Goal: Information Seeking & Learning: Find specific fact

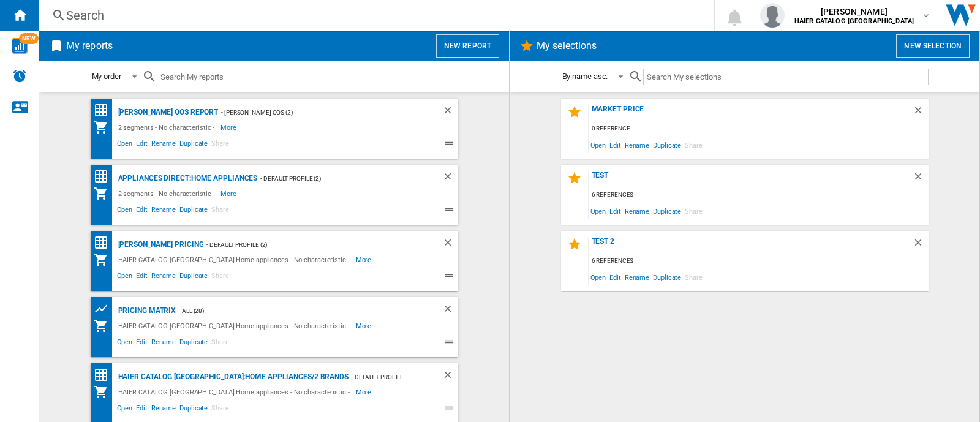
click at [114, 17] on div "Search" at bounding box center [374, 15] width 616 height 17
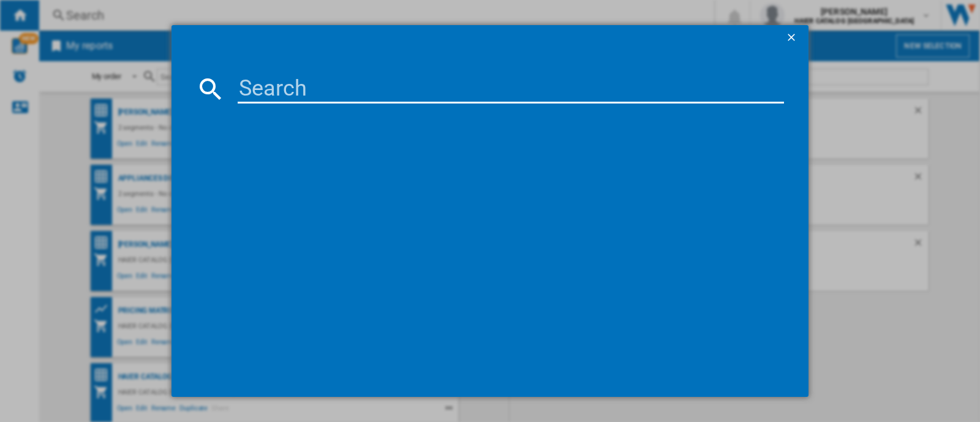
click at [263, 75] on input at bounding box center [511, 88] width 546 height 29
paste input "31102604"
type input "31102604"
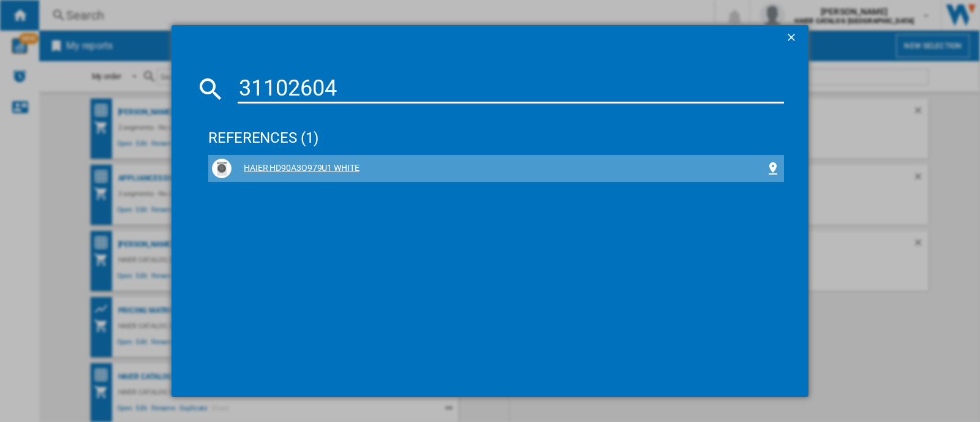
click at [315, 170] on div "HAIER HD90A3Q979U1 WHITE" at bounding box center [498, 168] width 534 height 12
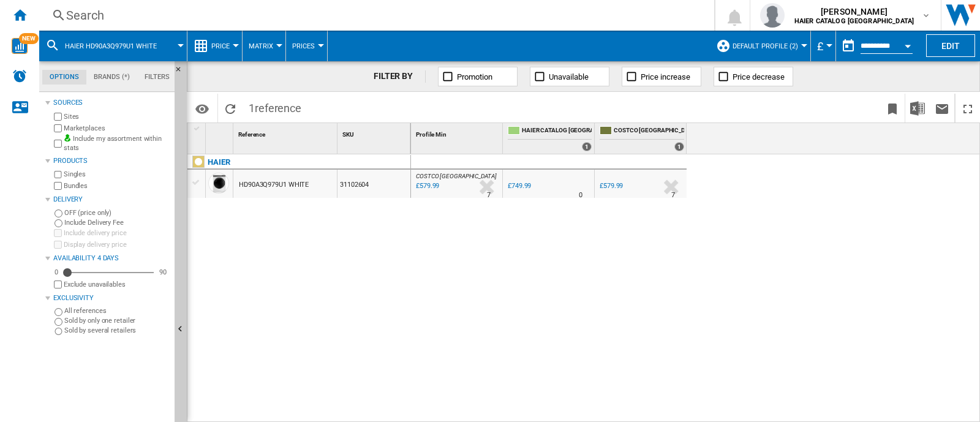
click at [762, 49] on span "Default profile (2)" at bounding box center [765, 46] width 66 height 8
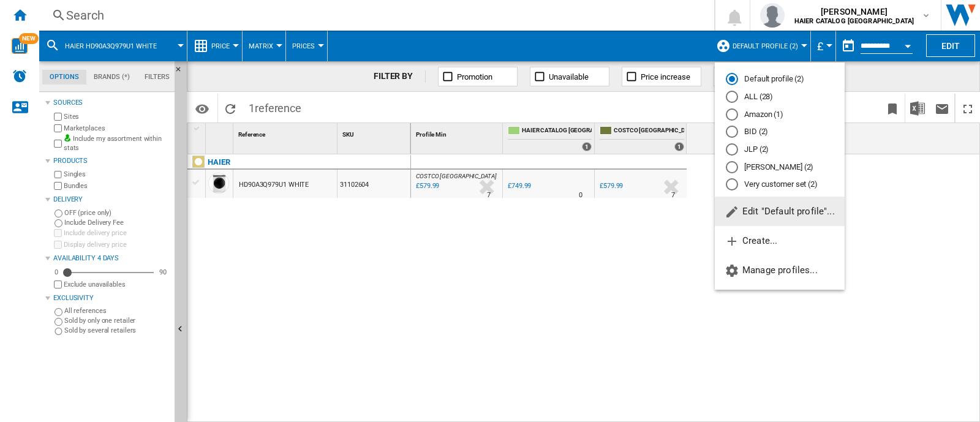
click at [749, 84] on md-radio-group "Default profile (2) ALL (28) Amazon (1) BID (2) JLP (2) [PERSON_NAME] OOS (2) V…" at bounding box center [780, 131] width 130 height 117
click at [749, 92] on md-radio-button "ALL (28)" at bounding box center [780, 97] width 108 height 12
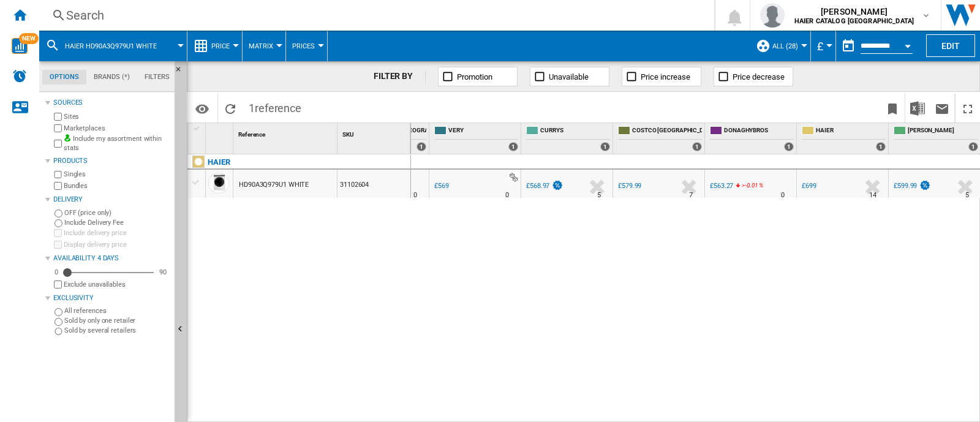
scroll to position [0, 83]
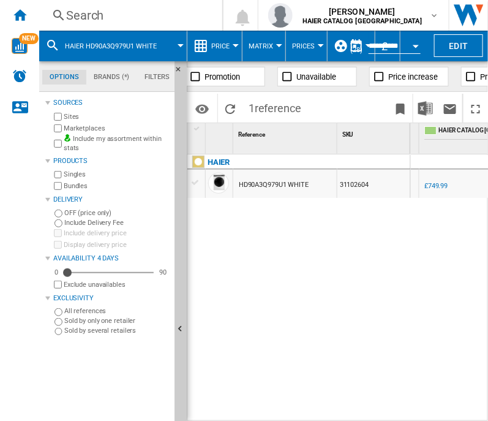
click at [360, 193] on div "31102604" at bounding box center [373, 184] width 73 height 28
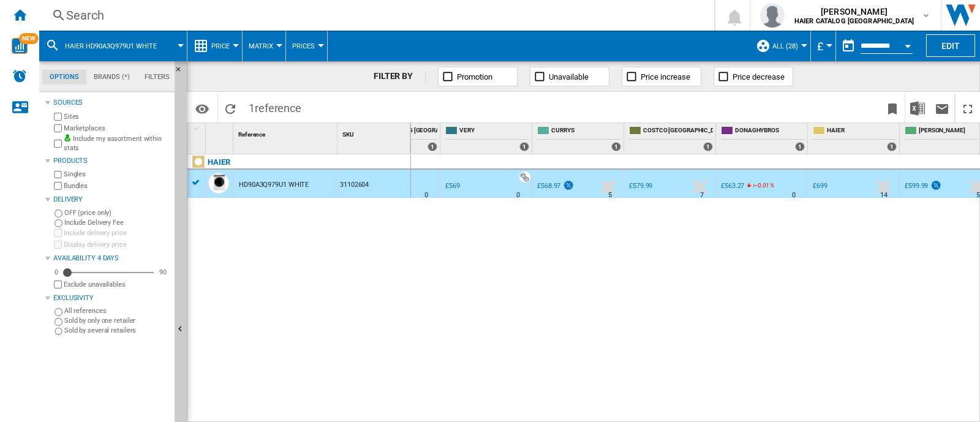
scroll to position [0, 0]
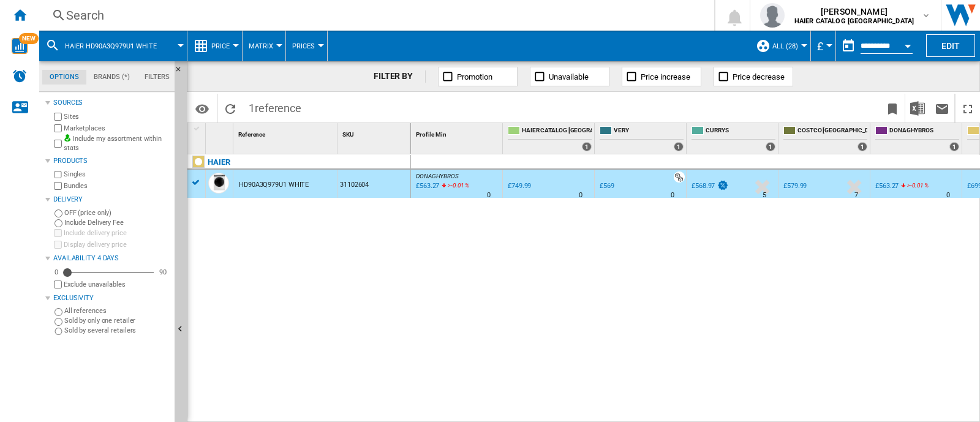
click at [79, 20] on div "Search" at bounding box center [374, 15] width 616 height 17
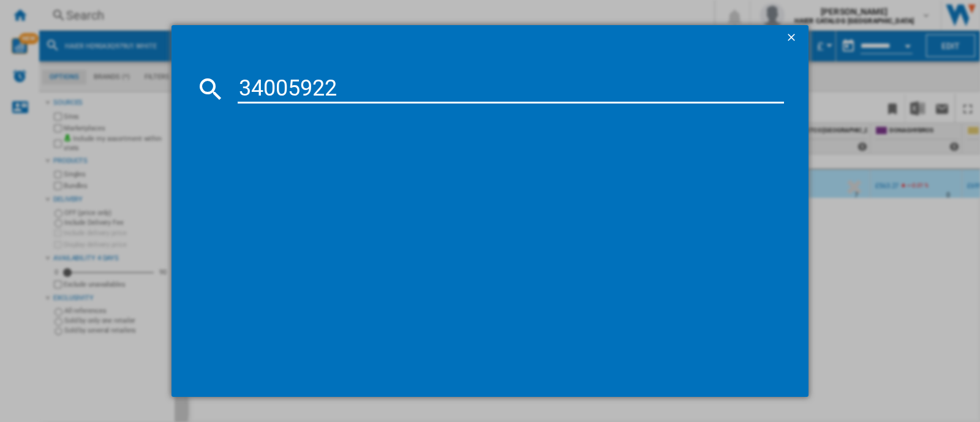
type input "34005922"
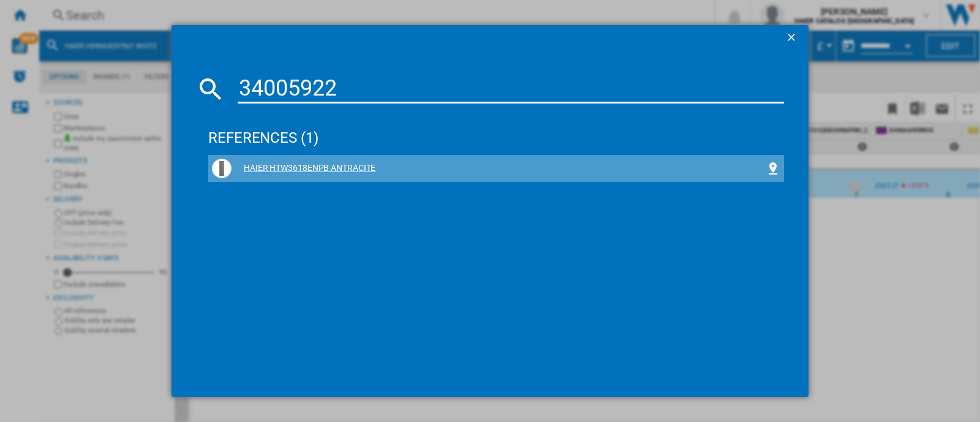
click at [304, 163] on div "HAIER HTW3618ENPB ANTRACITE" at bounding box center [498, 168] width 534 height 12
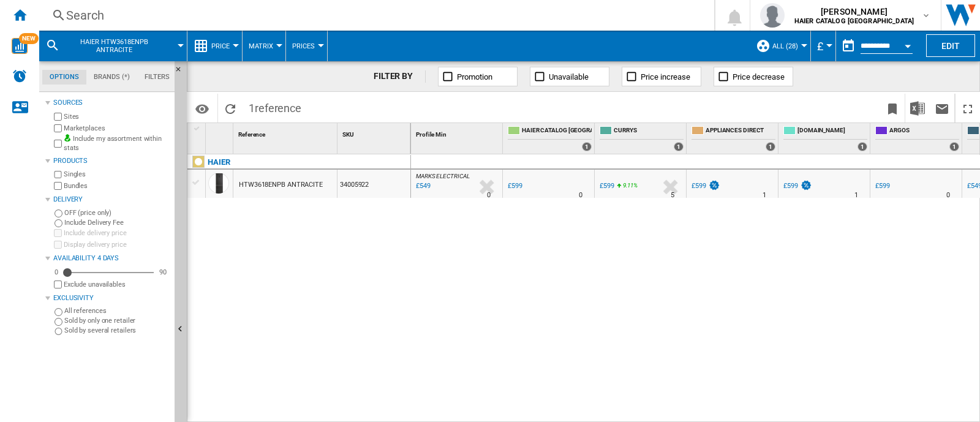
drag, startPoint x: 673, startPoint y: 413, endPoint x: 698, endPoint y: 413, distance: 25.1
click at [698, 413] on div "MARKS ELECTRICAL : MARKS ELECTRICAL -8.3 % £549 % N/A 0 MARKS ELECTRICAL : MARK…" at bounding box center [695, 288] width 569 height 269
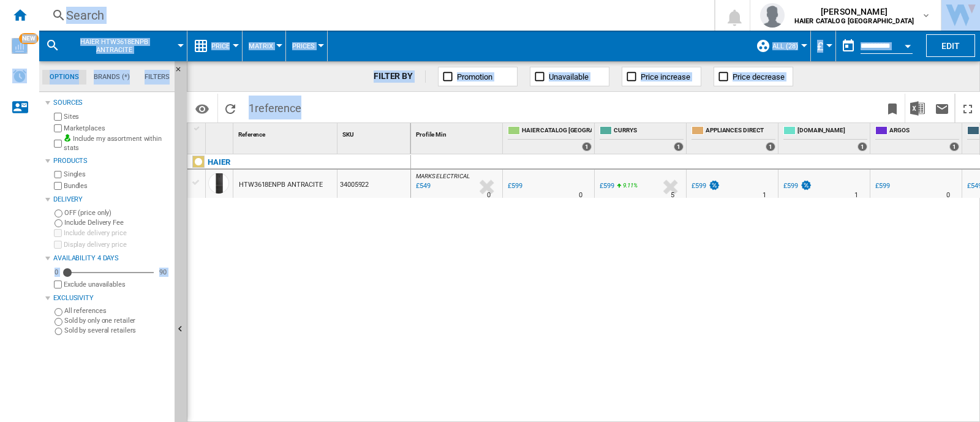
drag, startPoint x: 694, startPoint y: 414, endPoint x: 811, endPoint y: 448, distance: 121.1
click at [811, 421] on html "In order to access Insight, please log out and log in again OK NEW Search Searc…" at bounding box center [490, 211] width 980 height 422
click at [421, 185] on div "£549" at bounding box center [422, 186] width 17 height 12
click at [78, 13] on div "Search" at bounding box center [374, 15] width 616 height 17
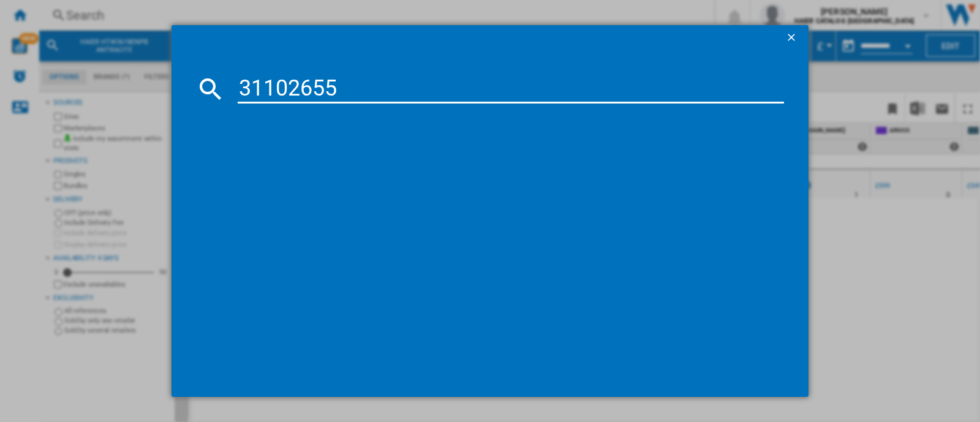
type input "31102655"
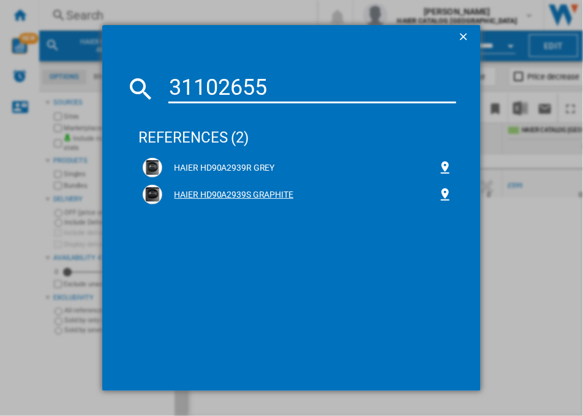
click at [244, 198] on div "HAIER HD90A2939S GRAPHITE" at bounding box center [300, 195] width 276 height 12
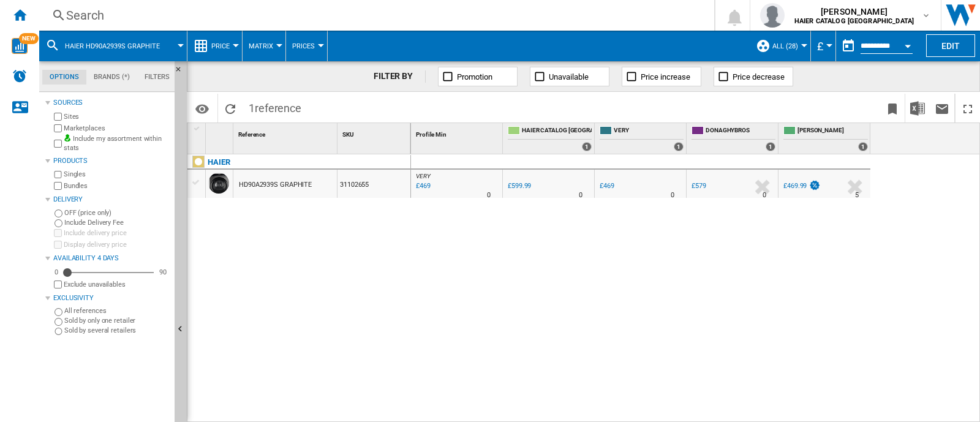
click at [91, 2] on div "Search Search 0 [PERSON_NAME] HAIER CATALOG [GEOGRAPHIC_DATA] HAIER CATALOG [GE…" at bounding box center [509, 15] width 940 height 31
click at [91, 9] on div "Search" at bounding box center [374, 15] width 616 height 17
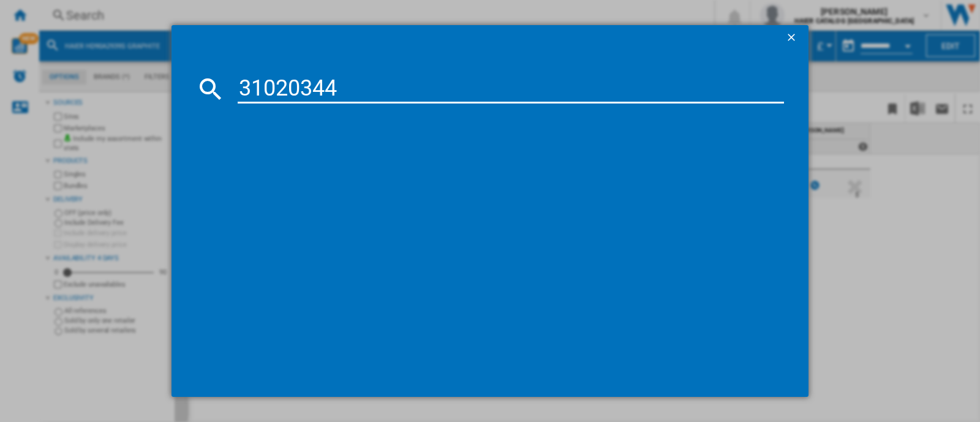
type input "31020344"
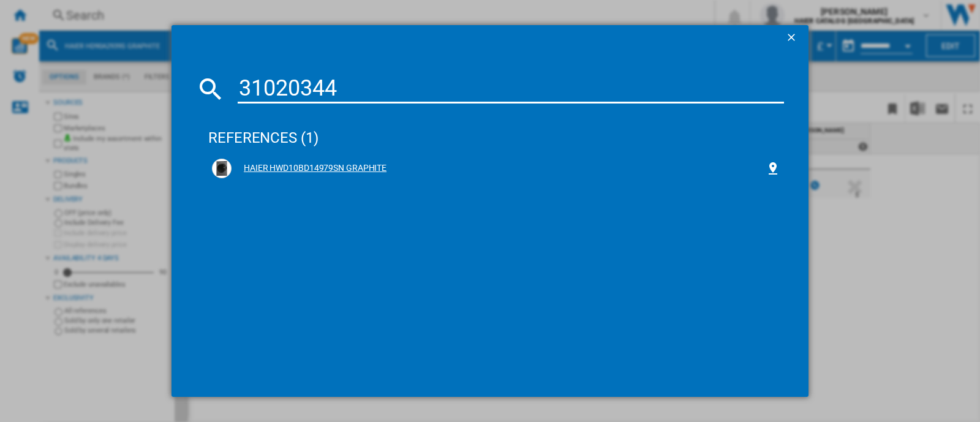
click at [335, 162] on div "HAIER HWD10BD14979SN GRAPHITE" at bounding box center [498, 168] width 534 height 12
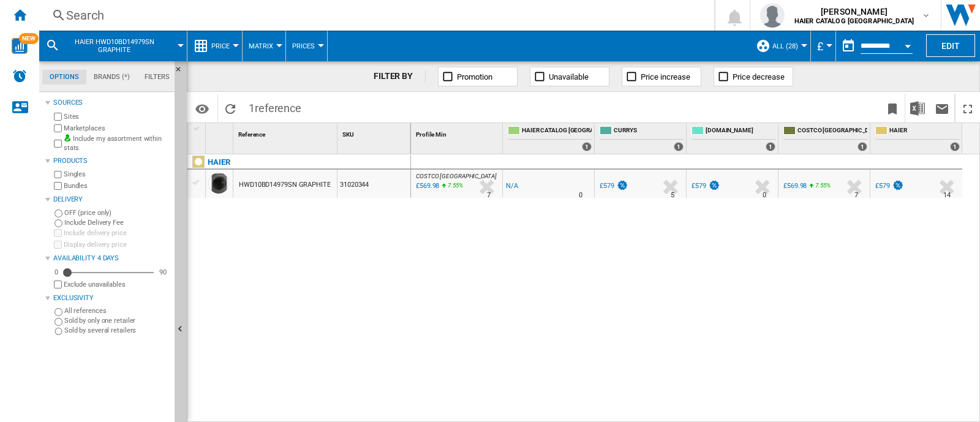
click at [478, 266] on div "COSTCO [GEOGRAPHIC_DATA] : UK COSTCO -1.0 % £569.98 7.55 % N/A 7 COSTCO [GEOGRA…" at bounding box center [695, 288] width 569 height 269
click at [92, 15] on div "Search" at bounding box center [374, 15] width 616 height 17
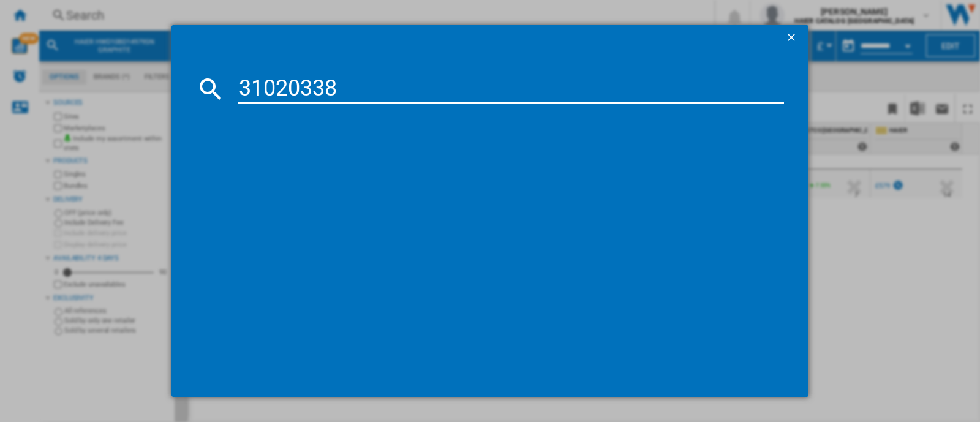
type input "31020338"
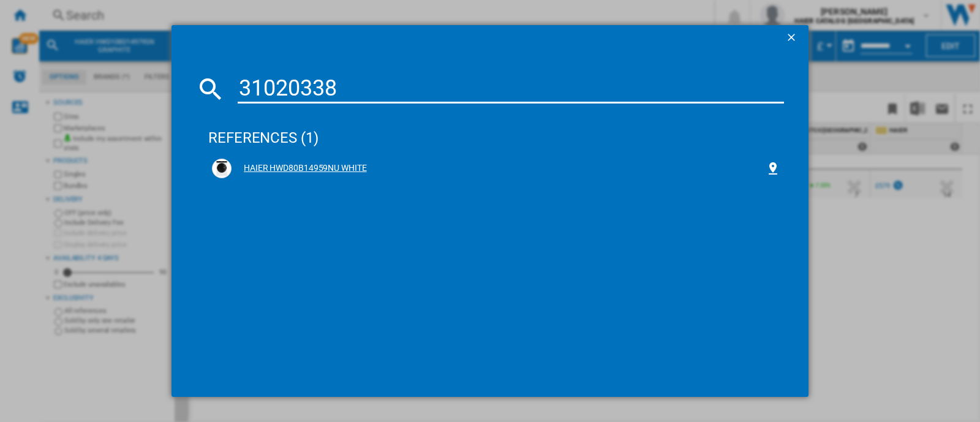
click at [318, 170] on div "HAIER HWD80B14959NU WHITE" at bounding box center [498, 168] width 534 height 12
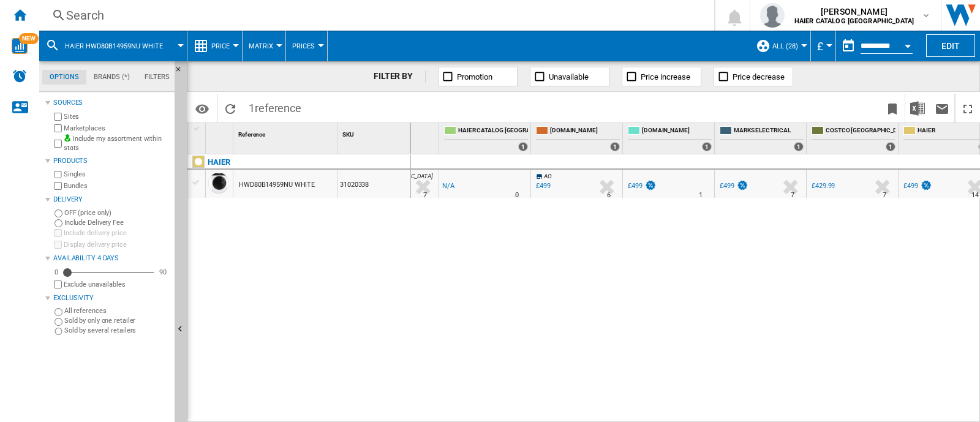
scroll to position [0, 73]
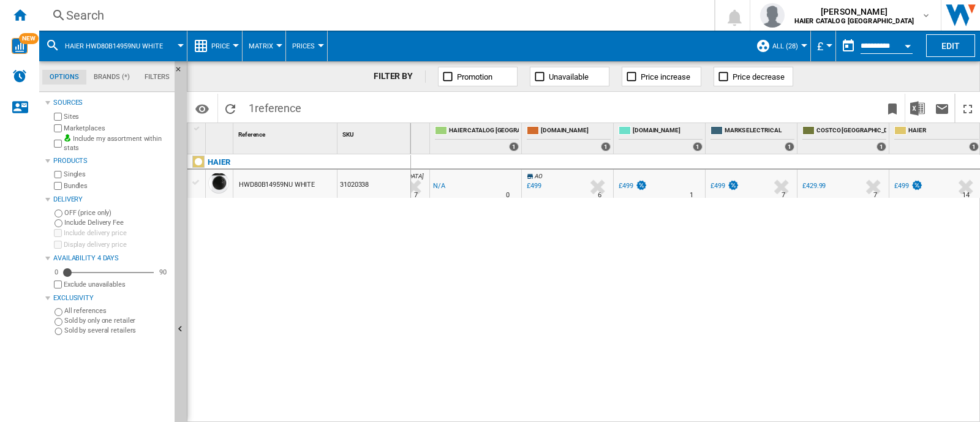
click at [91, 13] on div "Search" at bounding box center [374, 15] width 616 height 17
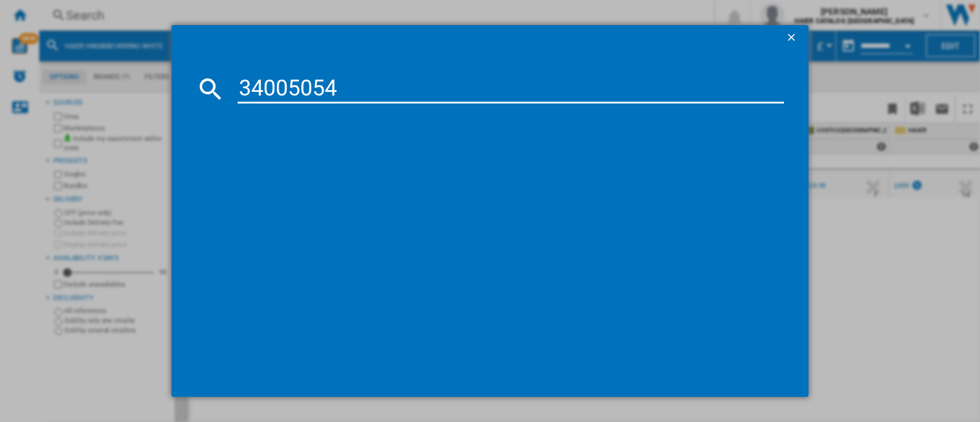
type input "34005054"
click at [309, 165] on div "HAIER HFR5719ENPB BLACK" at bounding box center [498, 168] width 534 height 12
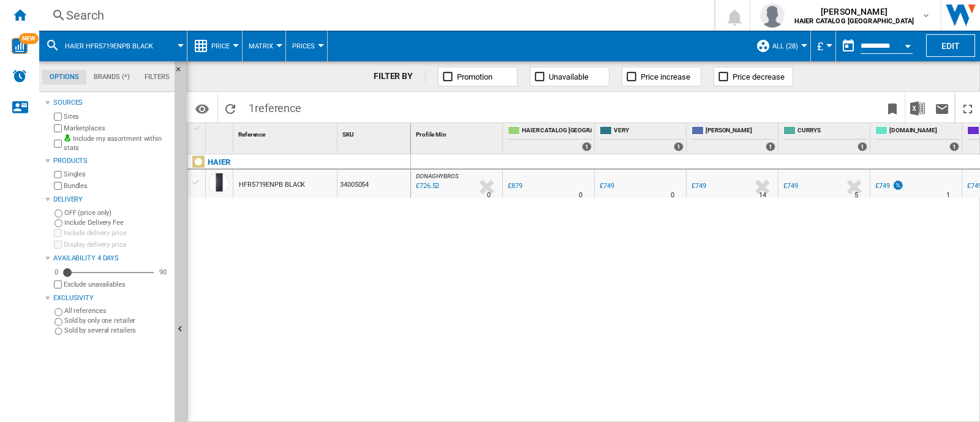
drag, startPoint x: 539, startPoint y: 416, endPoint x: 555, endPoint y: 409, distance: 17.3
click at [555, 409] on div "DONAGHYBROS : UK DONAGHYBROS -17.3 % £726.52 % N/A 0 [GEOGRAPHIC_DATA] : UK [GE…" at bounding box center [695, 288] width 569 height 269
drag, startPoint x: 553, startPoint y: 409, endPoint x: 679, endPoint y: 405, distance: 126.2
click at [680, 405] on div "DONAGHYBROS : UK DONAGHYBROS -17.3 % £726.52 % N/A 0 [GEOGRAPHIC_DATA] : UK [GE…" at bounding box center [695, 288] width 569 height 269
click at [671, 416] on div "DONAGHYBROS : UK DONAGHYBROS -17.3 % £726.52 % N/A 0 [GEOGRAPHIC_DATA] : UK [GE…" at bounding box center [695, 288] width 569 height 269
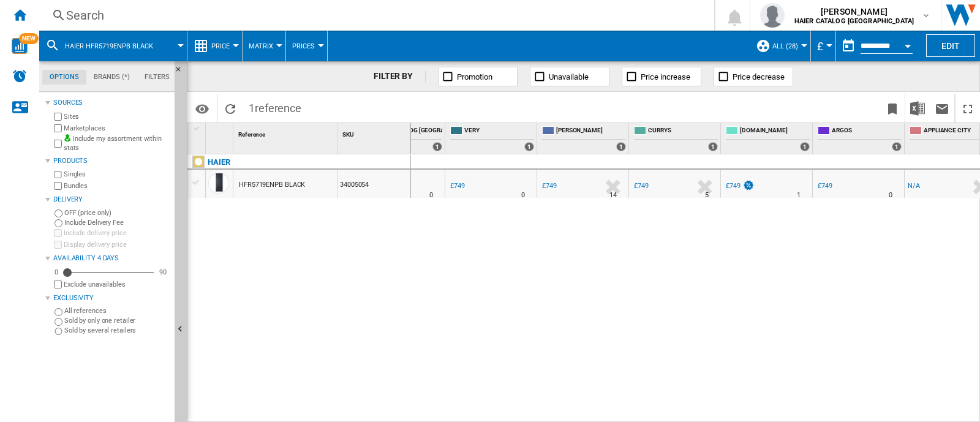
scroll to position [0, 78]
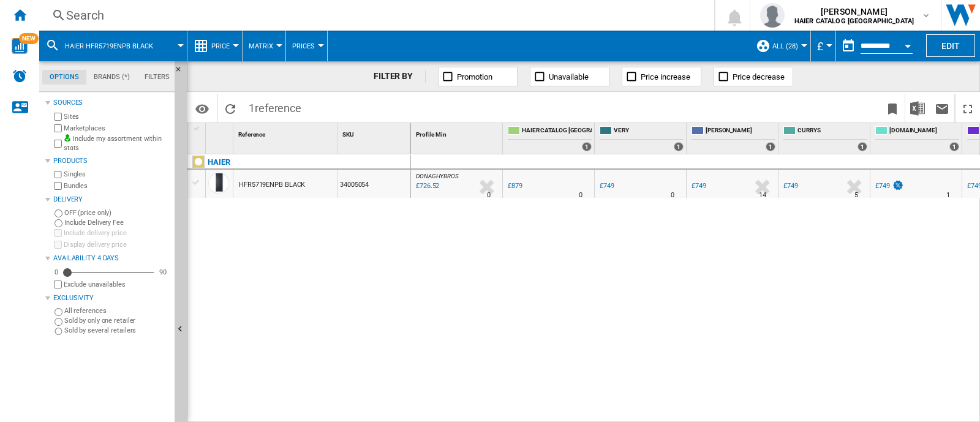
click at [129, 14] on div "Search" at bounding box center [374, 15] width 616 height 17
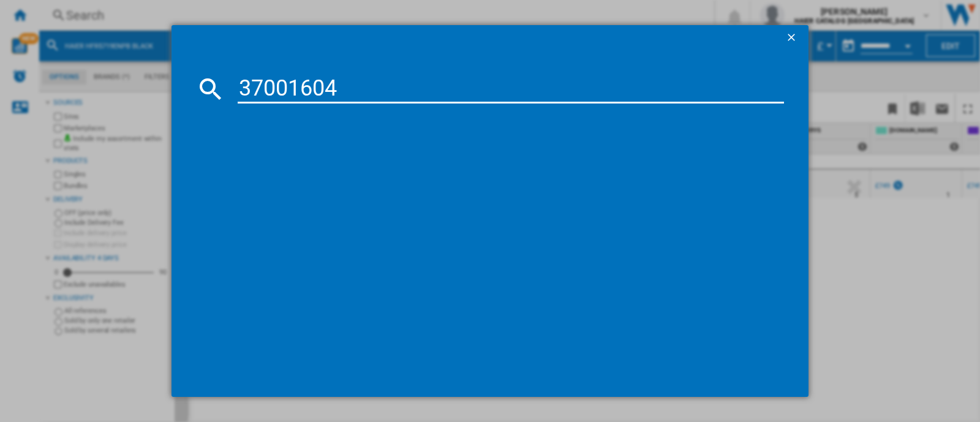
type input "37001604"
click at [326, 162] on div "HAIER HCE321DK WHITE" at bounding box center [498, 168] width 534 height 12
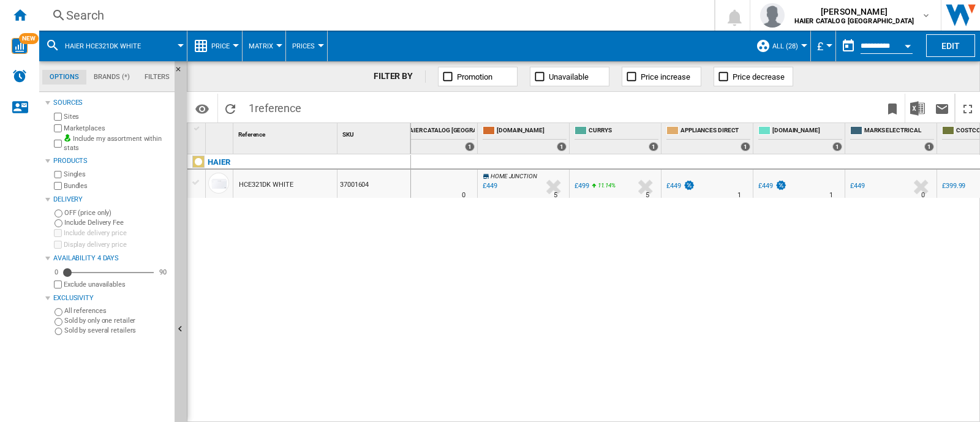
scroll to position [0, 174]
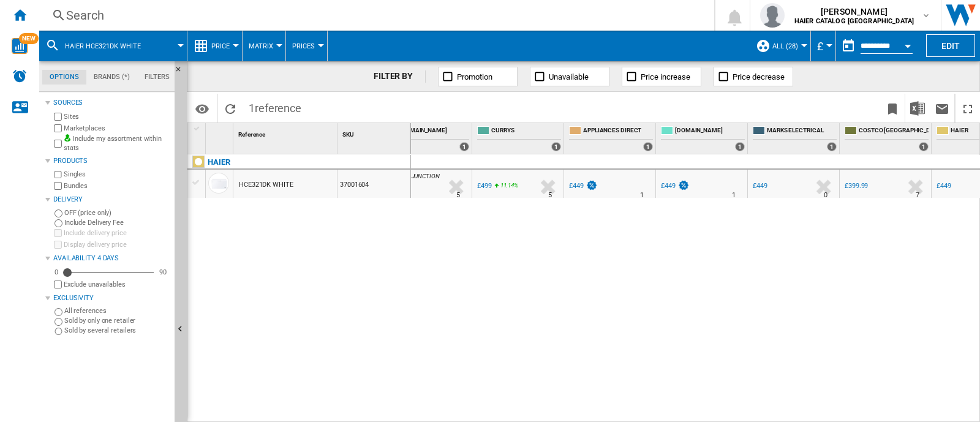
click at [82, 23] on div "Search" at bounding box center [374, 15] width 616 height 17
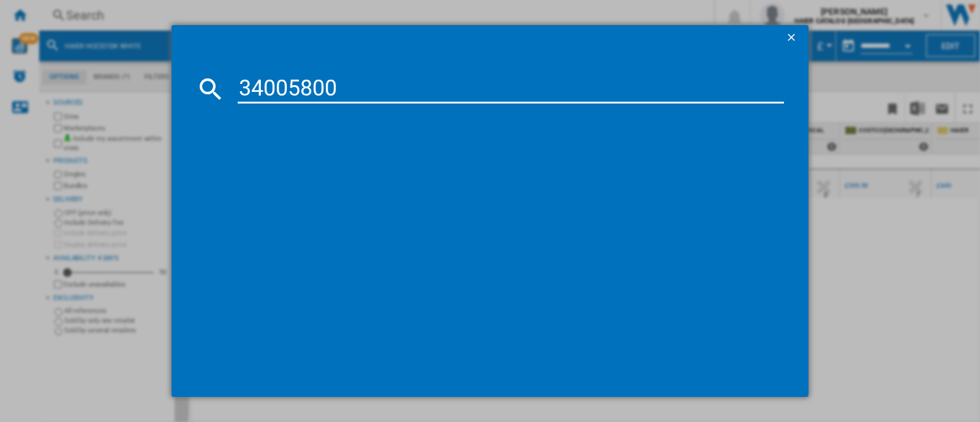
type input "34005800"
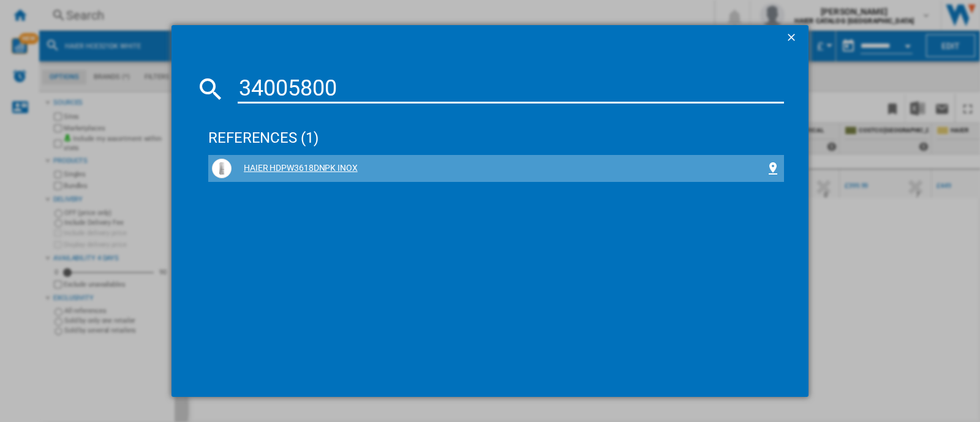
click at [297, 169] on div "HAIER HDPW3618DNPK INOX" at bounding box center [498, 168] width 534 height 12
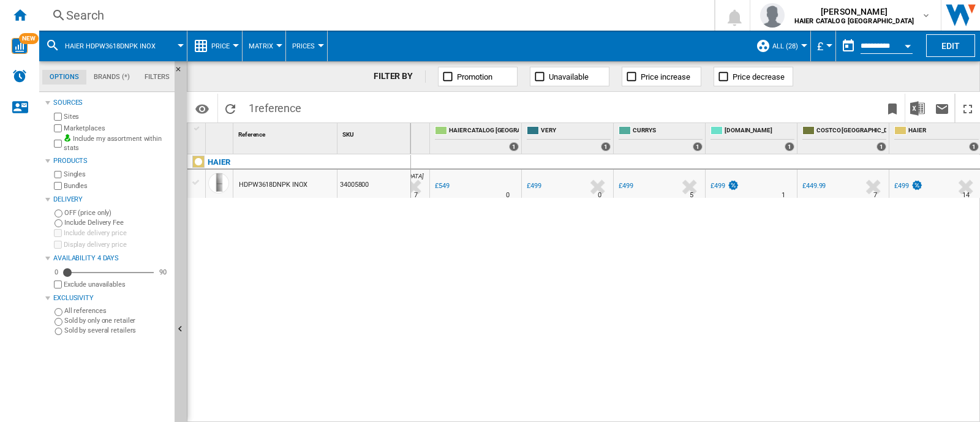
click at [97, 19] on div "Search" at bounding box center [374, 15] width 616 height 17
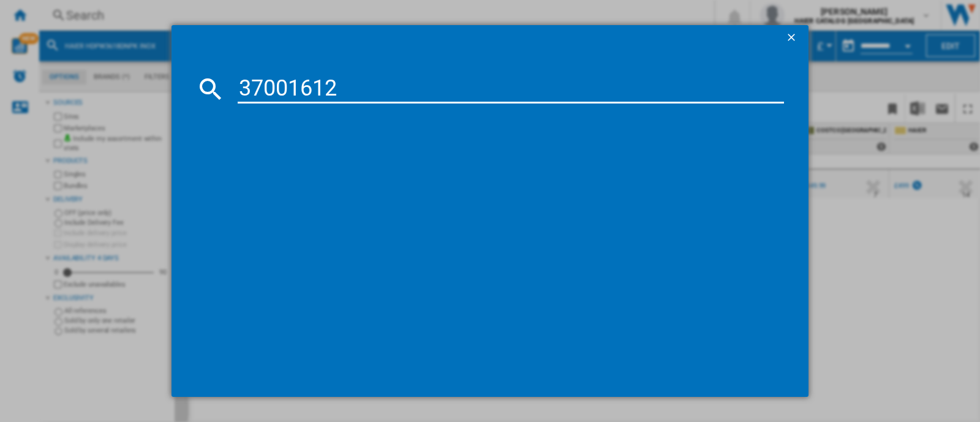
type input "37001612"
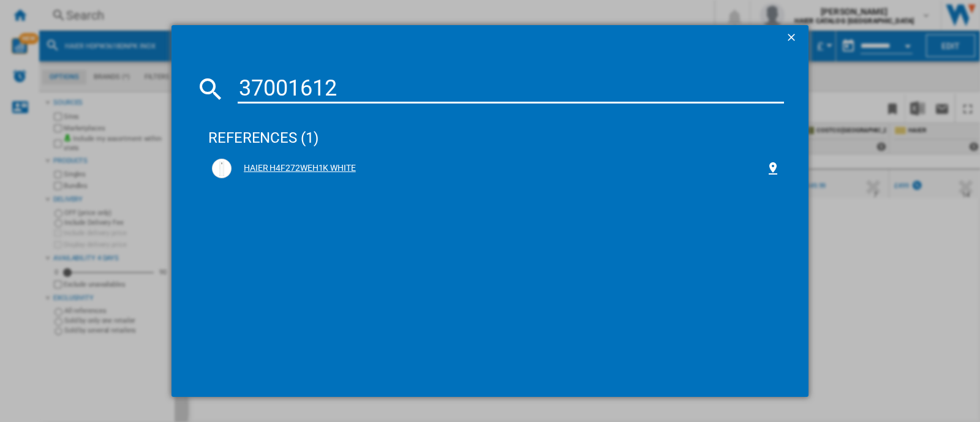
click at [308, 174] on div "HAIER H4F272WEH1K WHITE" at bounding box center [498, 168] width 534 height 12
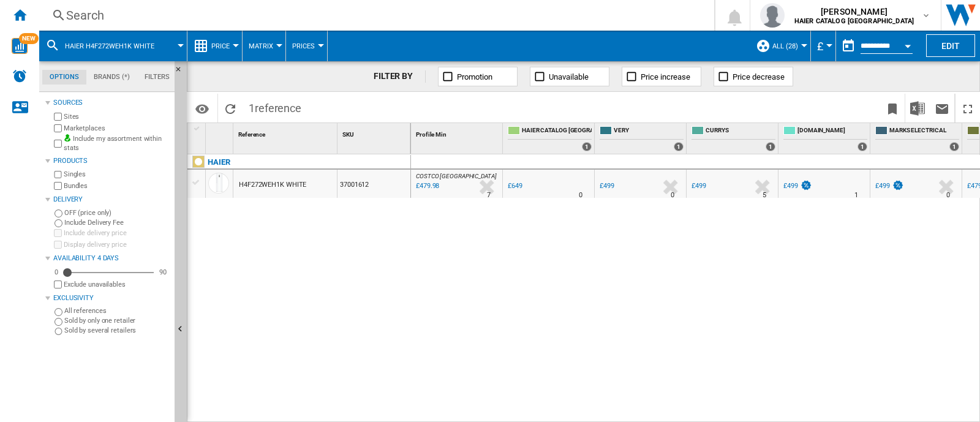
click at [73, 13] on div "Search" at bounding box center [374, 15] width 616 height 17
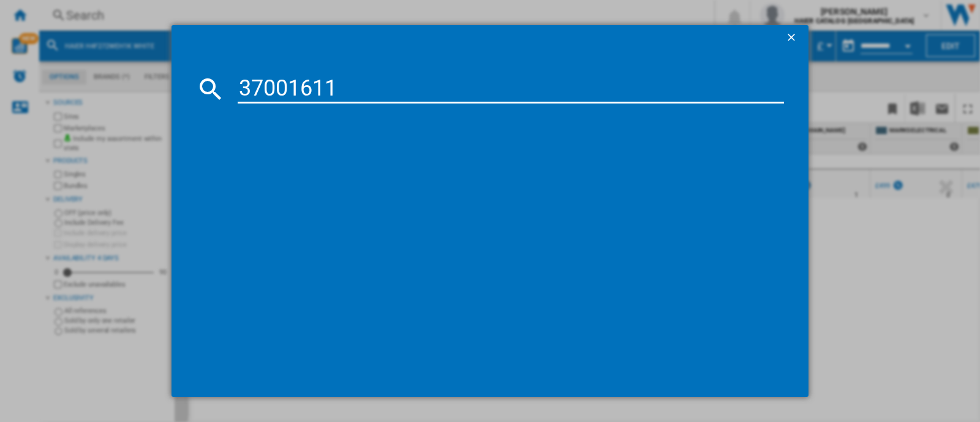
type input "37001611"
click at [310, 170] on div "HAIER H4F226WEH1 WHITE" at bounding box center [498, 168] width 534 height 12
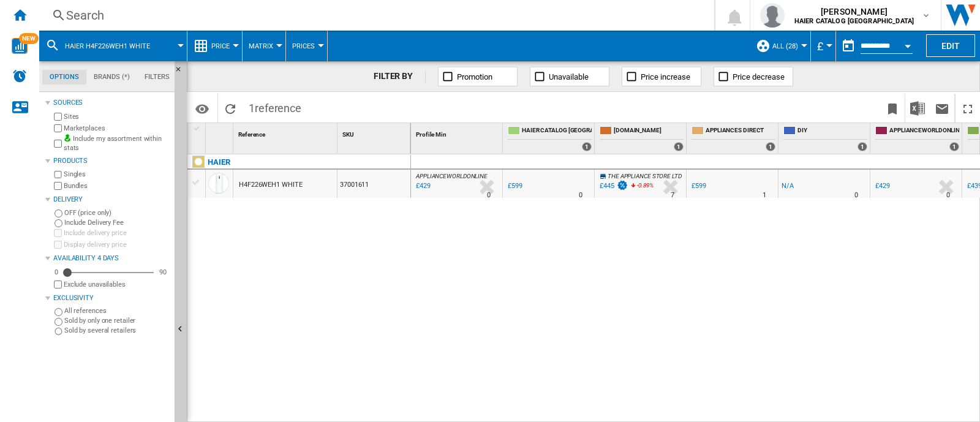
drag, startPoint x: 617, startPoint y: 419, endPoint x: 730, endPoint y: 399, distance: 115.7
click at [808, 371] on div "APPLIANCEWORLDONLINE : UK APPLIANCEWORLDONLINE -28.4 % £429 % N/A 0 APPLIANCEWO…" at bounding box center [695, 288] width 569 height 269
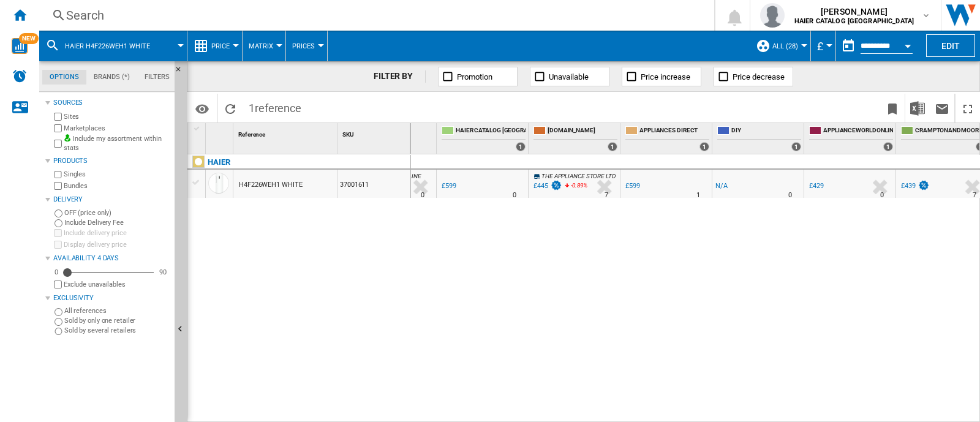
scroll to position [0, 73]
